Goal: Navigation & Orientation: Find specific page/section

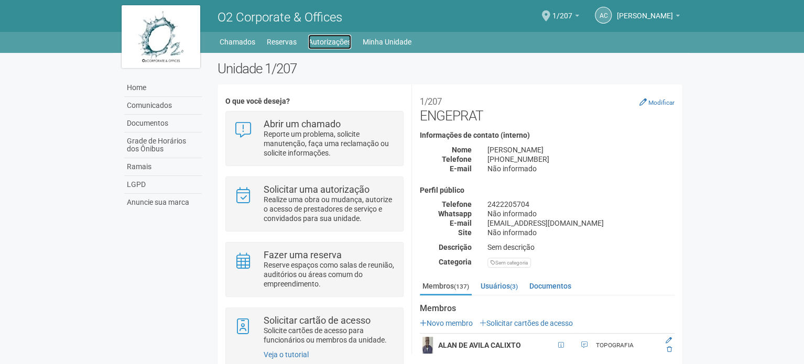
drag, startPoint x: 321, startPoint y: 39, endPoint x: 300, endPoint y: 4, distance: 41.1
click at [319, 39] on link "Autorizações" at bounding box center [329, 42] width 43 height 15
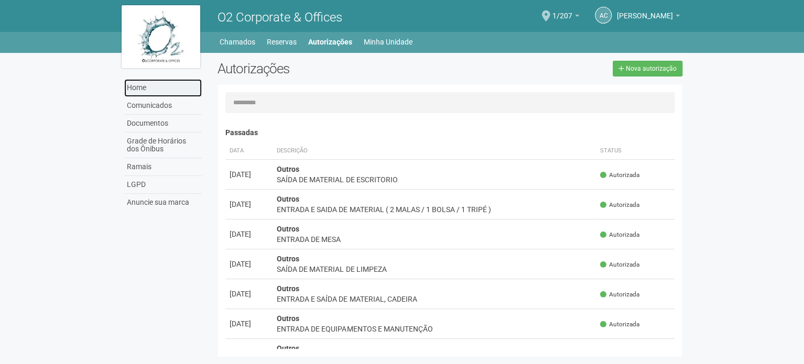
click at [148, 92] on link "Home" at bounding box center [163, 88] width 78 height 18
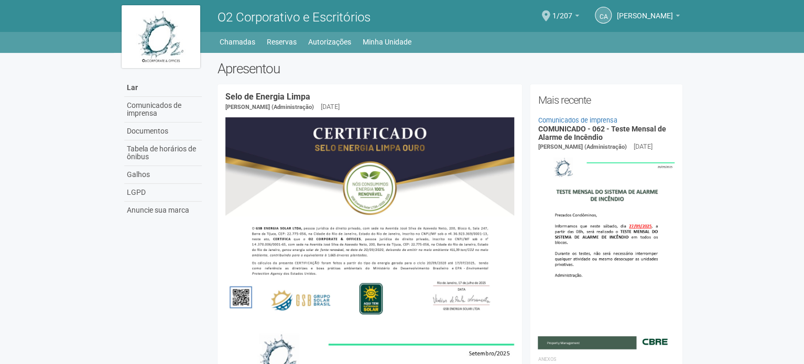
click at [50, 182] on body "Por favor, aguarde... O2 Corporativo e Escritórios CA [PERSON_NAME] [PERSON_NAM…" at bounding box center [402, 182] width 804 height 364
click at [0, 95] on body "Por favor, aguarde... O2 Corporativo e Escritórios CA Andréa Cunha Andréa Cunha…" at bounding box center [402, 182] width 804 height 364
click at [561, 12] on div "CA Andréa Cunha Andréa Cunha compras@engeprat.com.br Meu perfil Alterar a senha…" at bounding box center [570, 16] width 230 height 29
click at [562, 6] on span "1/207" at bounding box center [562, 11] width 20 height 18
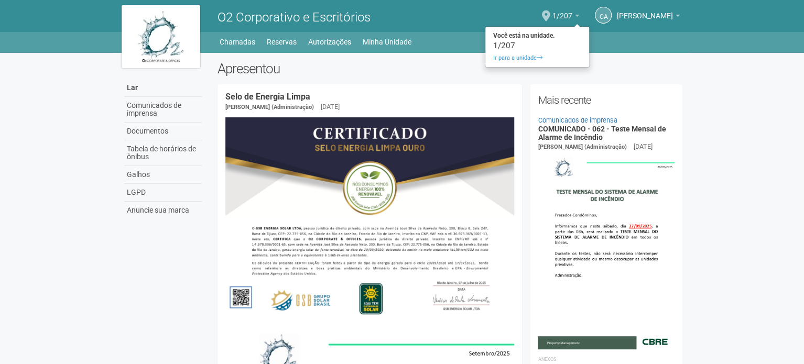
click at [565, 10] on span "1/207" at bounding box center [562, 11] width 20 height 18
